Goal: Task Accomplishment & Management: Manage account settings

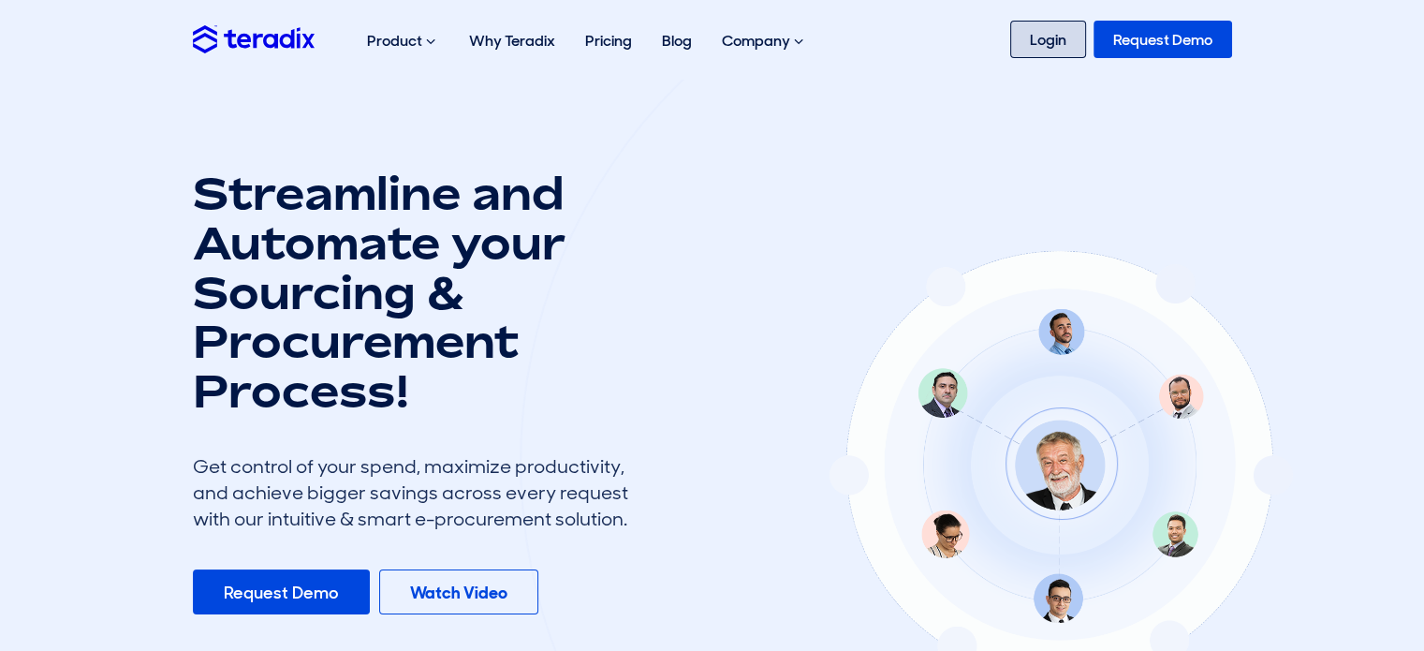
click at [1021, 51] on link "Login" at bounding box center [1048, 39] width 76 height 37
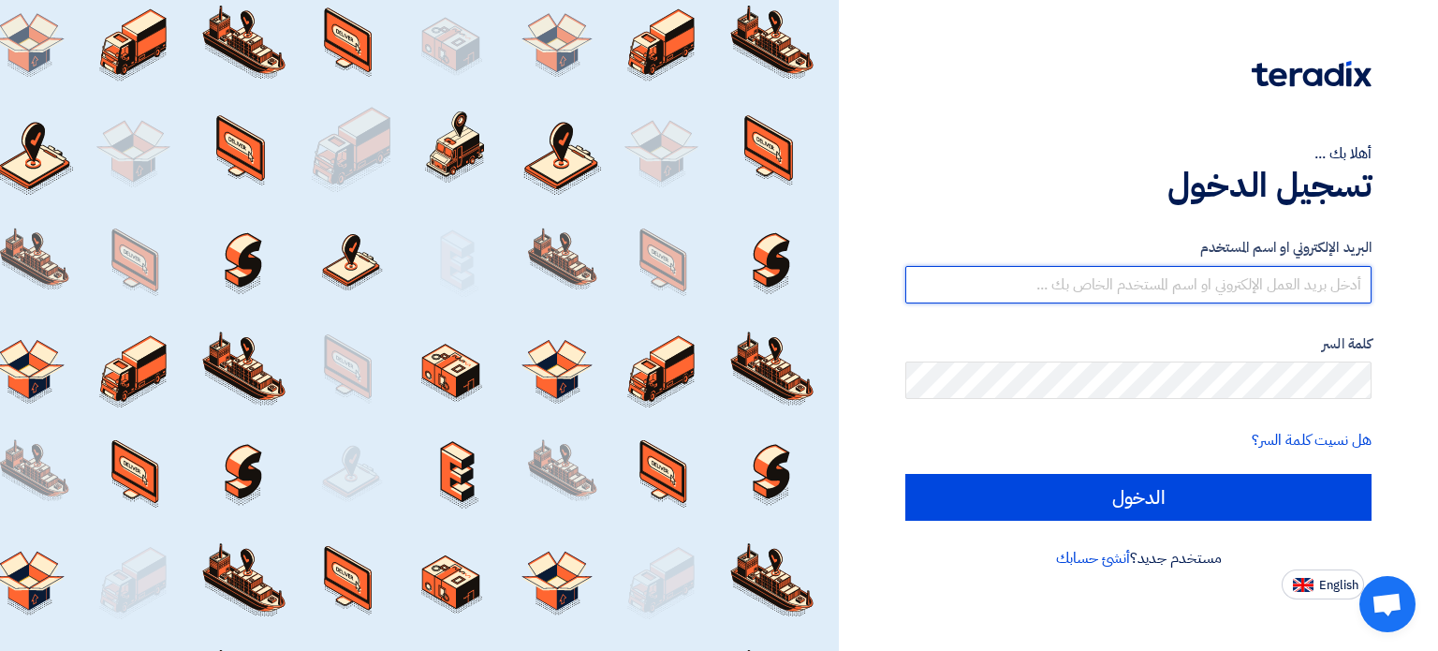
type input "[PERSON_NAME][EMAIL_ADDRESS][DOMAIN_NAME]"
click at [1241, 295] on input "[PERSON_NAME][EMAIL_ADDRESS][DOMAIN_NAME]" at bounding box center [1138, 284] width 466 height 37
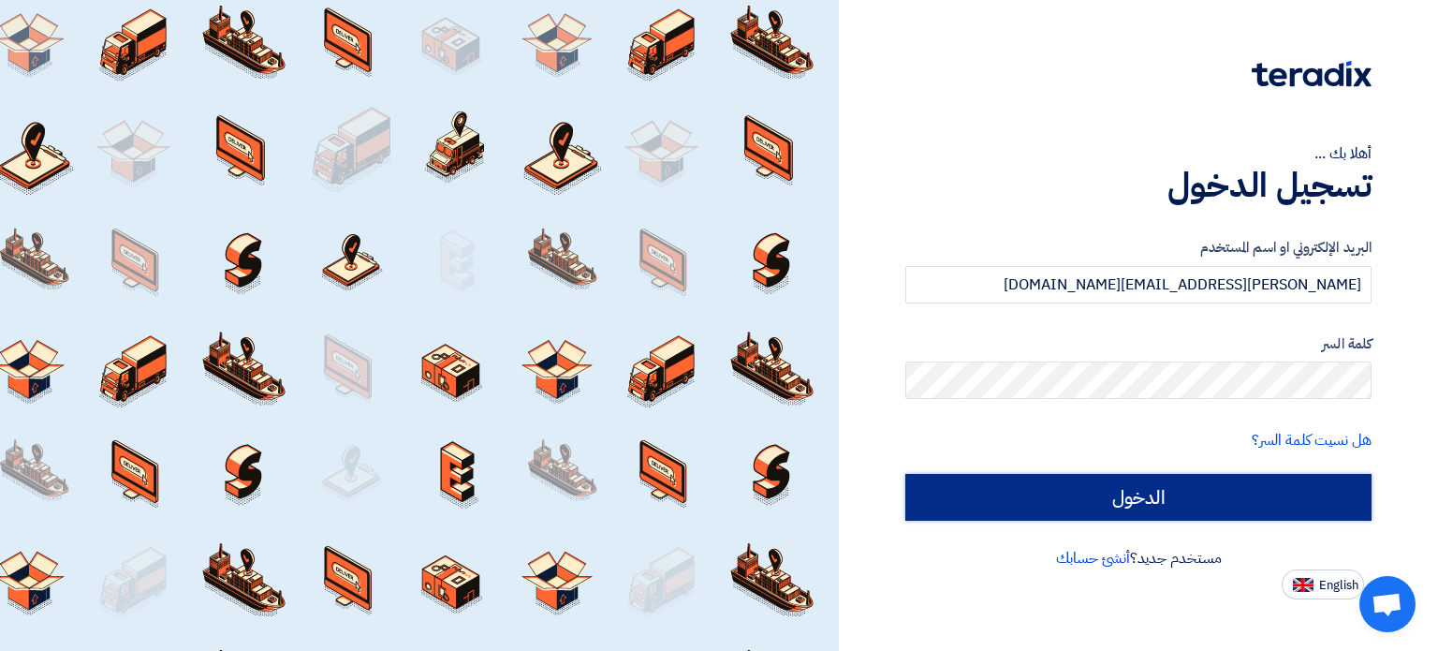
click at [1144, 504] on input "الدخول" at bounding box center [1138, 497] width 466 height 47
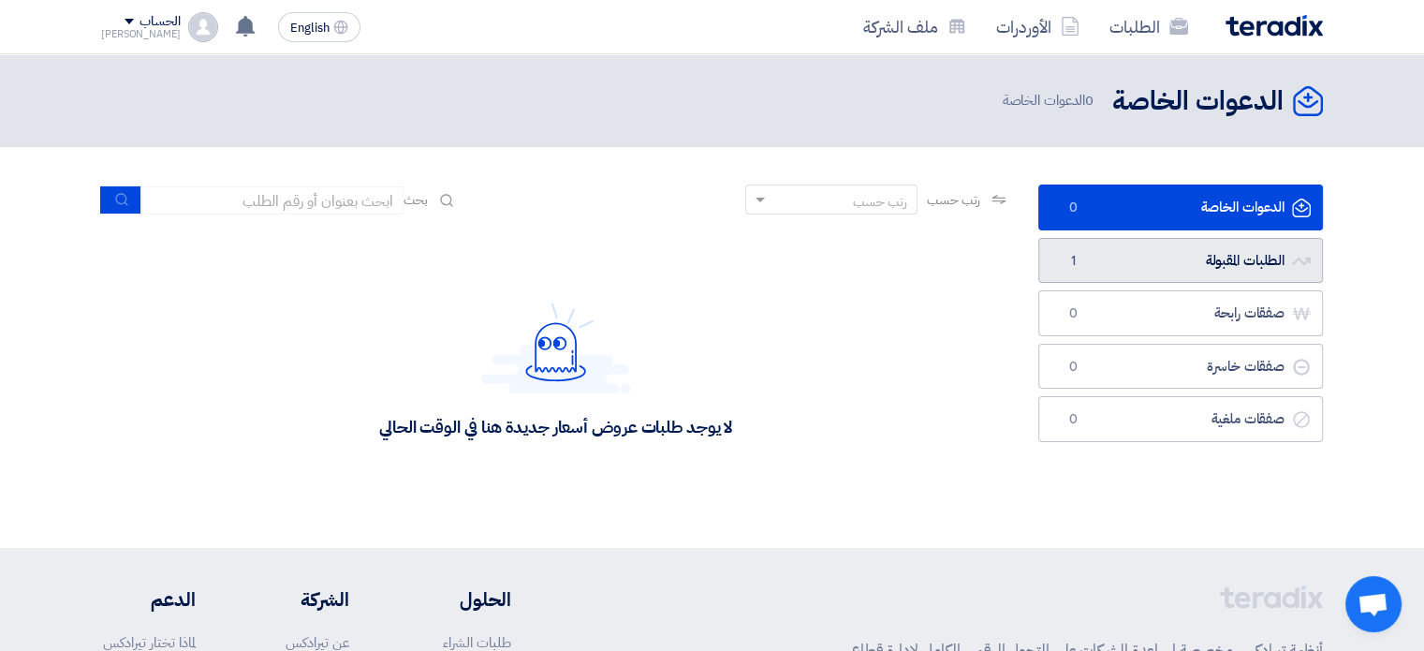
click at [1108, 261] on link "الطلبات المقبولة الطلبات المقبولة 1" at bounding box center [1180, 261] width 285 height 46
